Goal: Find specific page/section: Find specific page/section

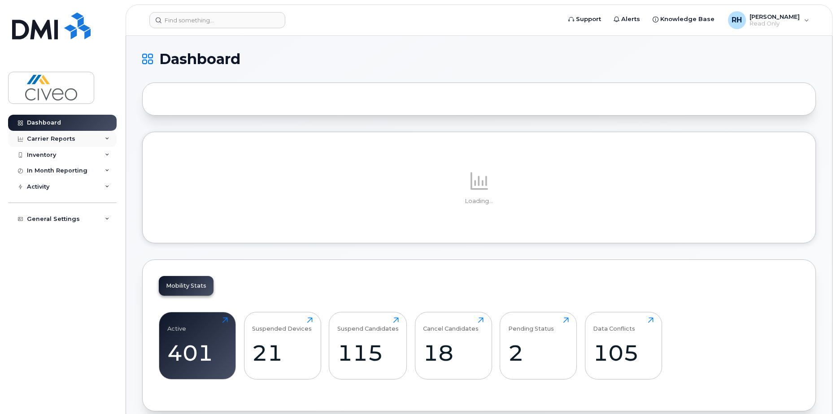
click at [67, 141] on div "Carrier Reports" at bounding box center [51, 138] width 48 height 7
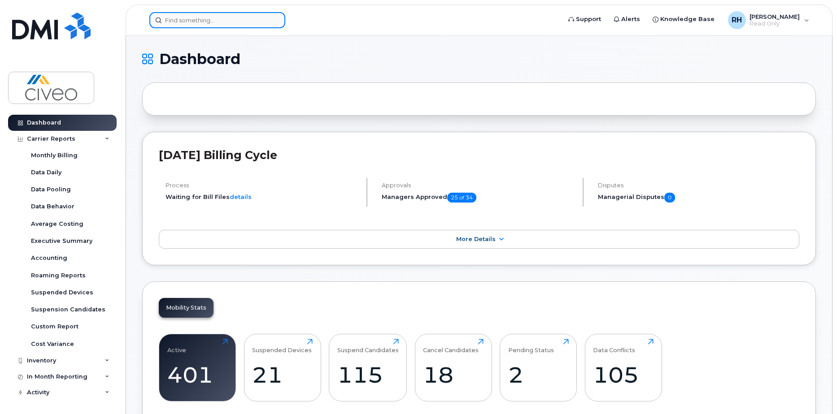
click at [222, 20] on input at bounding box center [217, 20] width 136 height 16
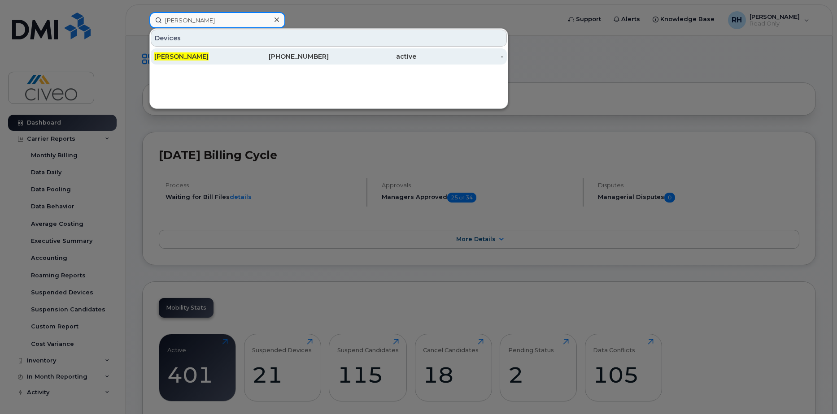
type input "richard barr"
click at [169, 58] on span "Richard Barr" at bounding box center [181, 56] width 54 height 8
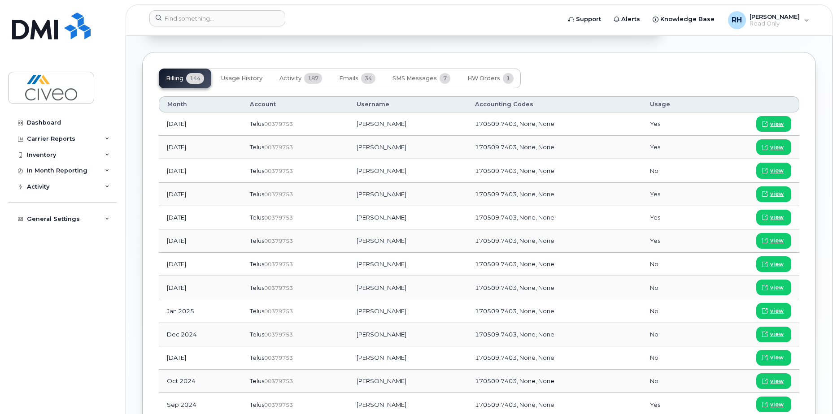
scroll to position [448, 0]
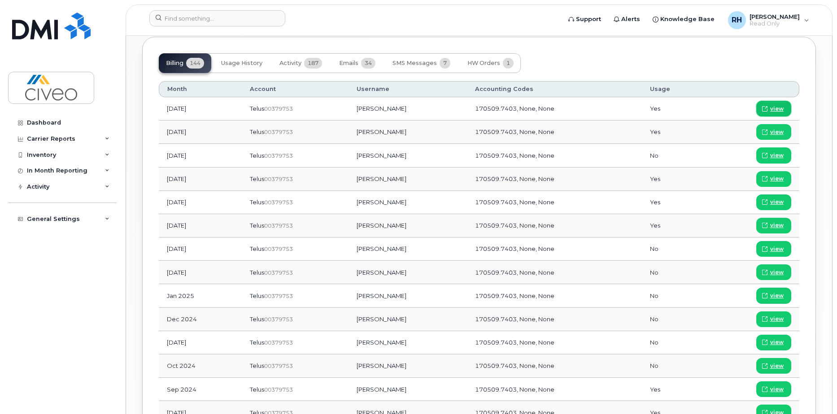
click at [784, 101] on link "view" at bounding box center [773, 109] width 35 height 16
click at [196, 20] on input at bounding box center [217, 18] width 136 height 16
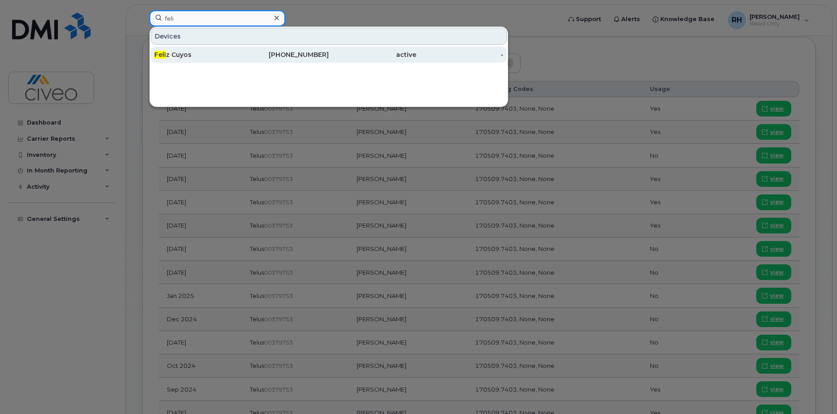
type input "feli"
click at [184, 57] on div "[PERSON_NAME]" at bounding box center [197, 54] width 87 height 9
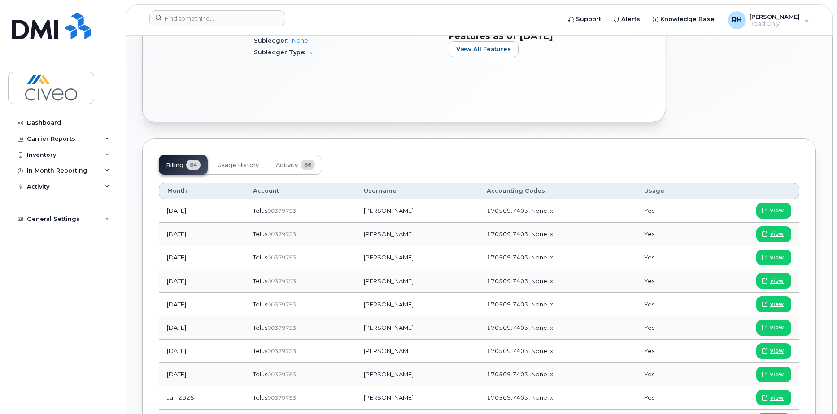
scroll to position [359, 0]
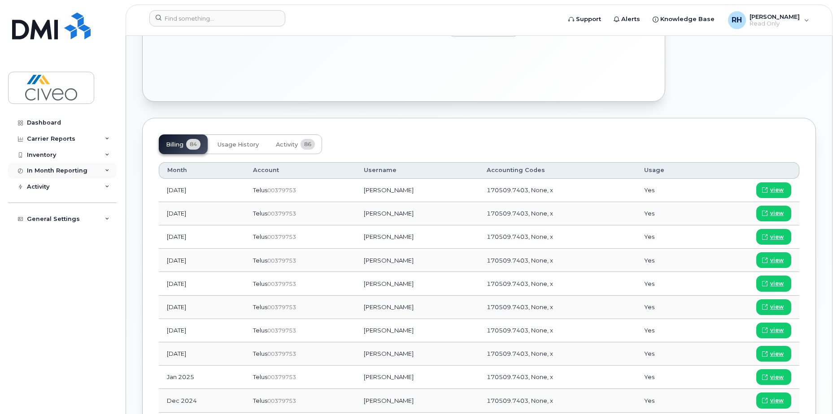
click at [91, 169] on div "In Month Reporting" at bounding box center [62, 171] width 109 height 16
click at [72, 235] on div "Activity" at bounding box center [62, 238] width 109 height 16
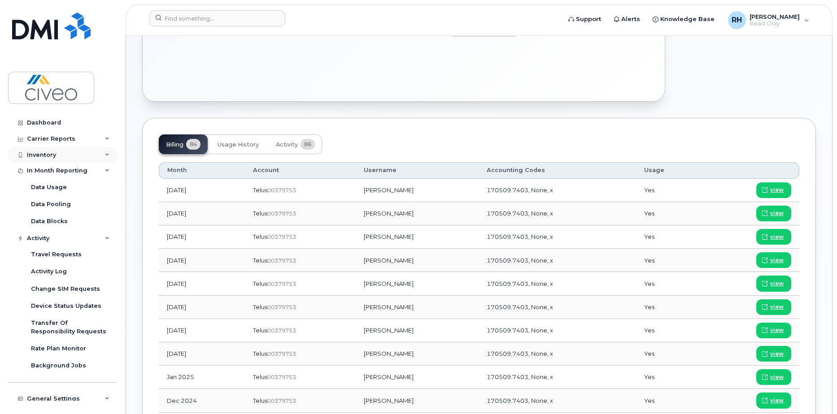
click at [67, 157] on div "Inventory" at bounding box center [62, 155] width 109 height 16
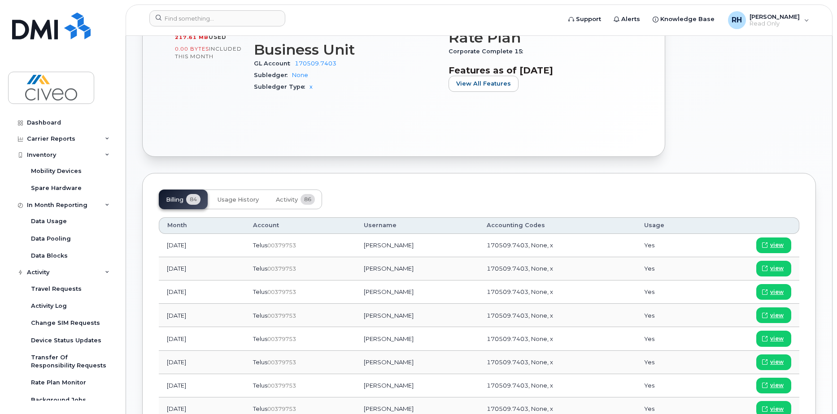
scroll to position [352, 0]
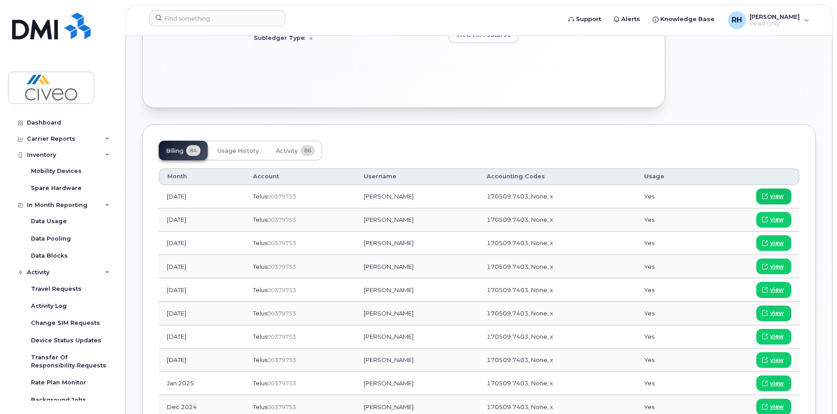
click at [775, 191] on link "view" at bounding box center [773, 197] width 35 height 16
